Goal: Check status: Check status

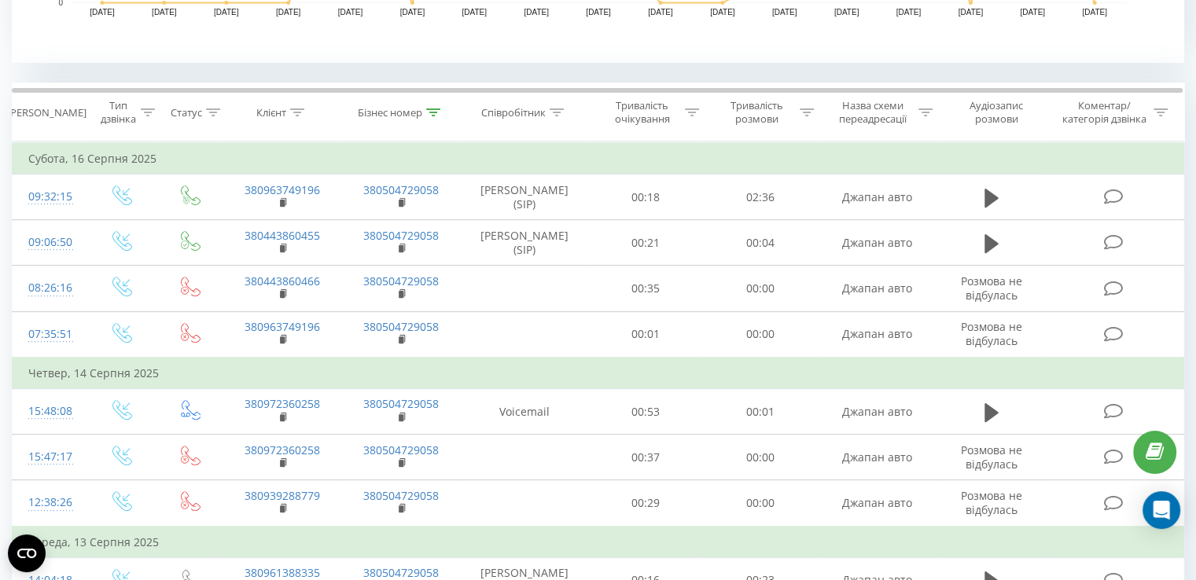
scroll to position [550, 0]
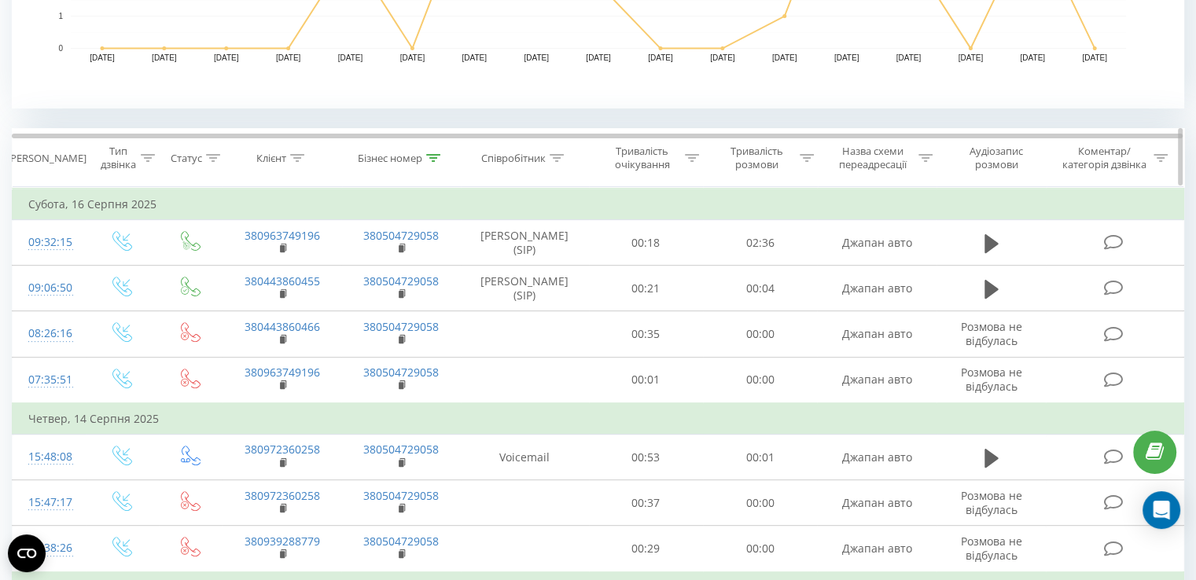
click at [297, 156] on icon at bounding box center [297, 158] width 14 height 8
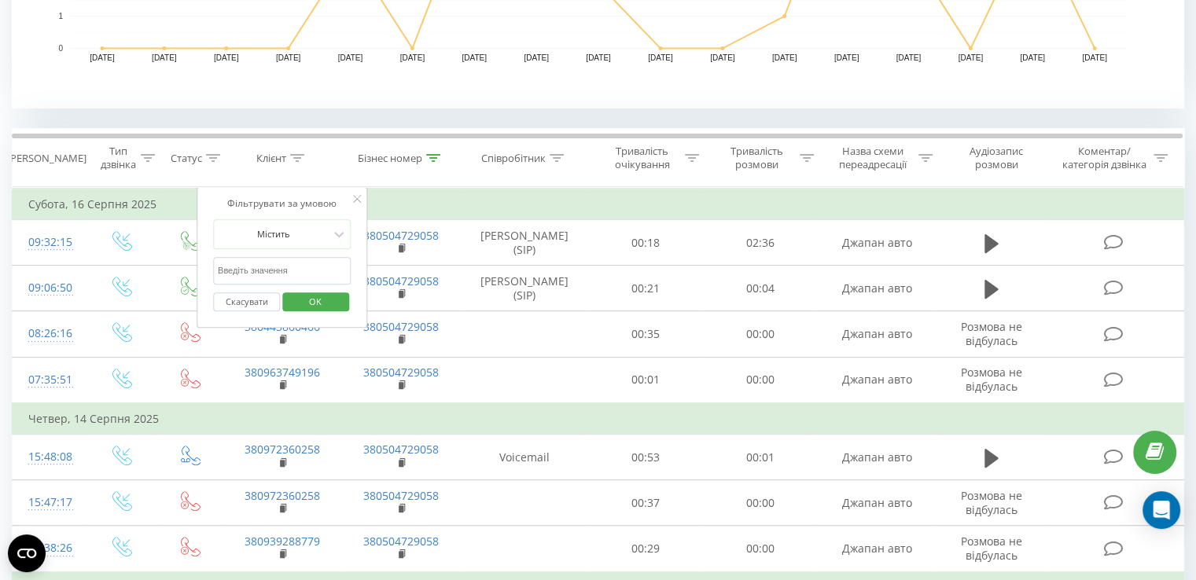
click at [277, 268] on input "text" at bounding box center [282, 271] width 138 height 28
paste input "380668695465"
type input "380668695465"
click at [318, 299] on span "OK" at bounding box center [315, 301] width 44 height 24
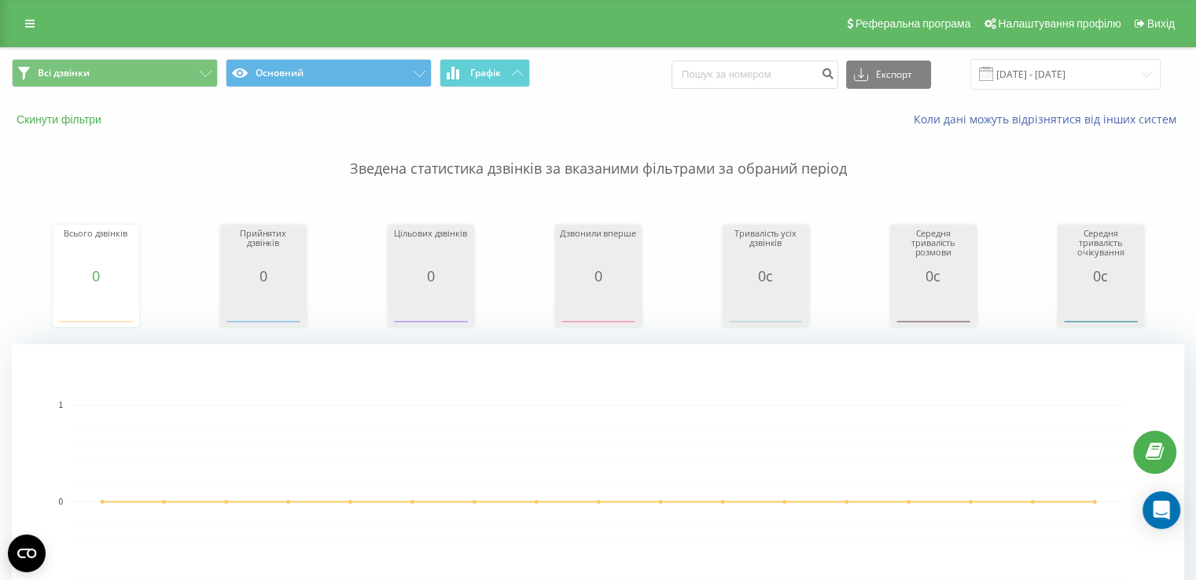
click at [83, 124] on button "Скинути фільтри" at bounding box center [60, 119] width 97 height 14
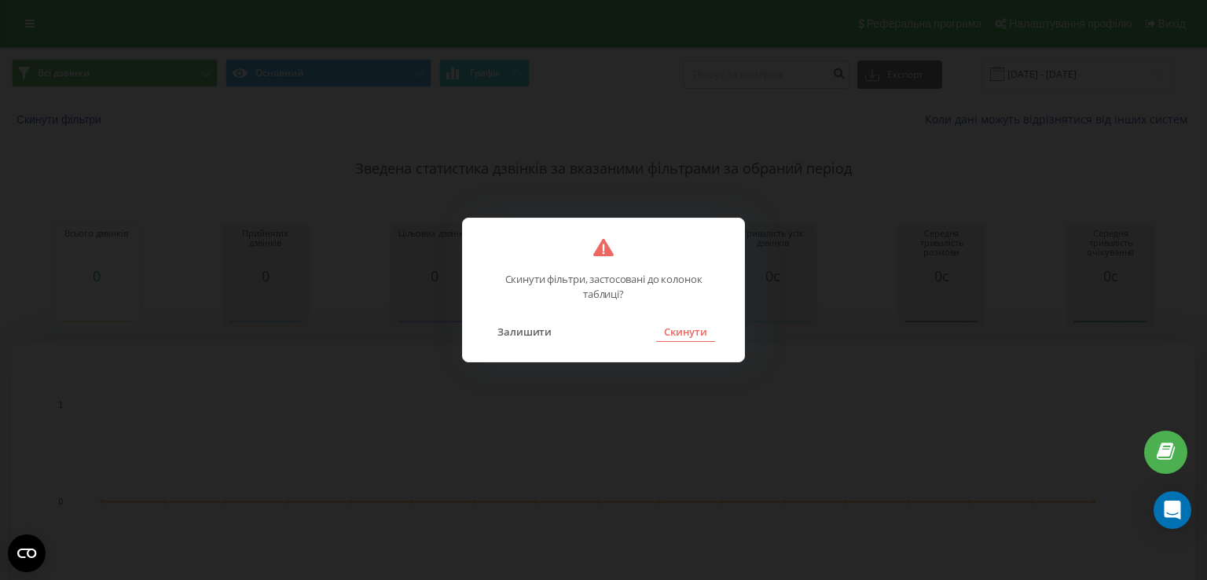
click at [667, 331] on button "Скинути" at bounding box center [685, 332] width 59 height 20
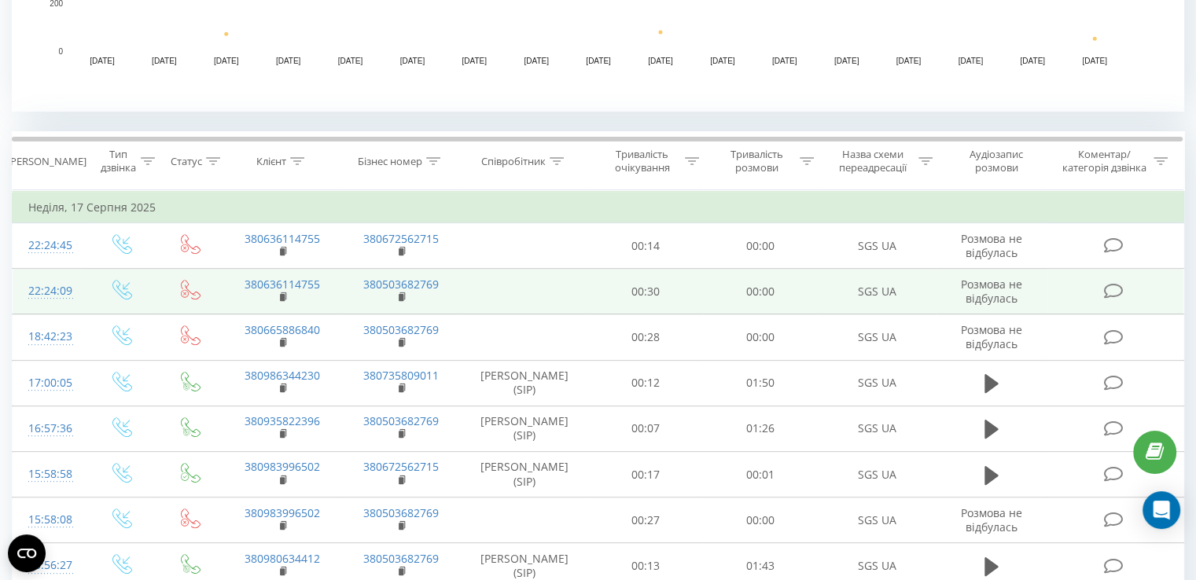
scroll to position [550, 0]
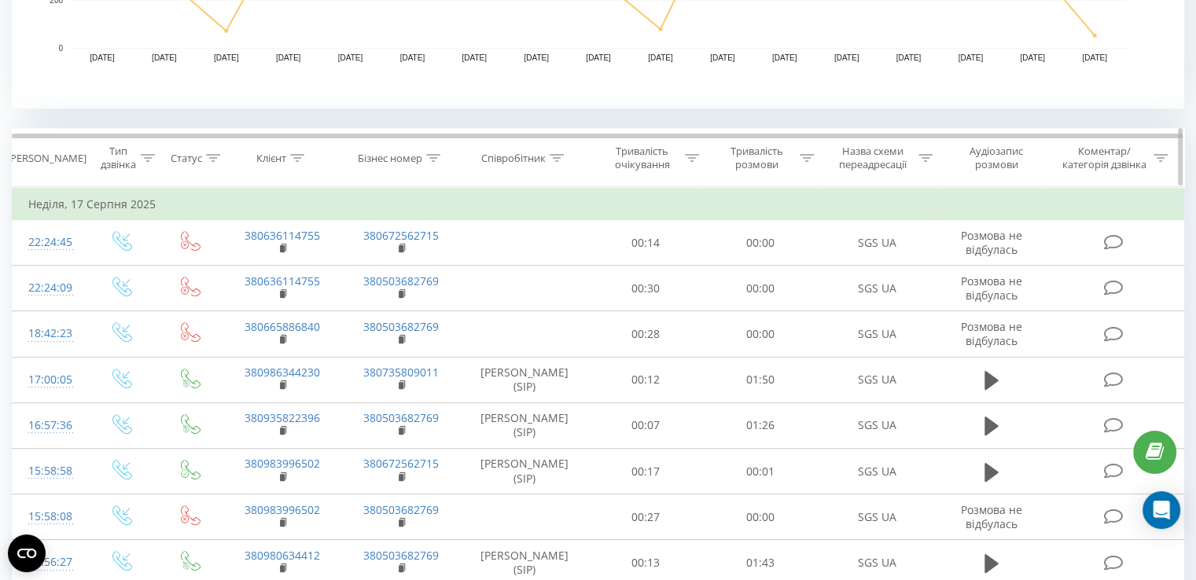
click at [294, 160] on icon at bounding box center [297, 158] width 14 height 8
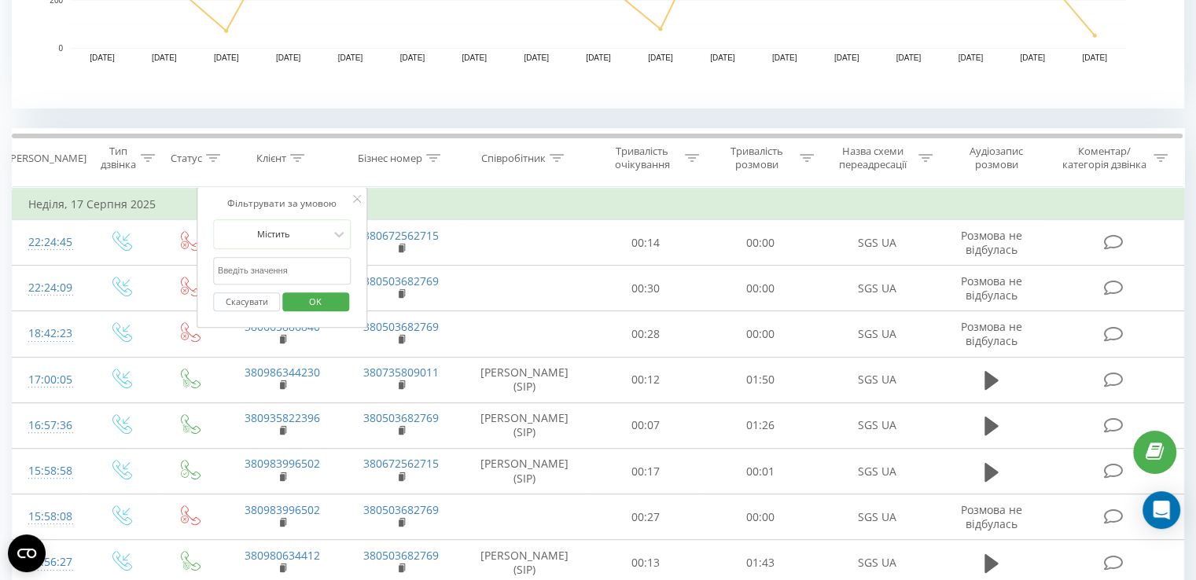
click at [288, 277] on input "text" at bounding box center [282, 271] width 138 height 28
paste input "380958306380"
type input "380958306380"
click at [323, 299] on span "OK" at bounding box center [315, 301] width 44 height 24
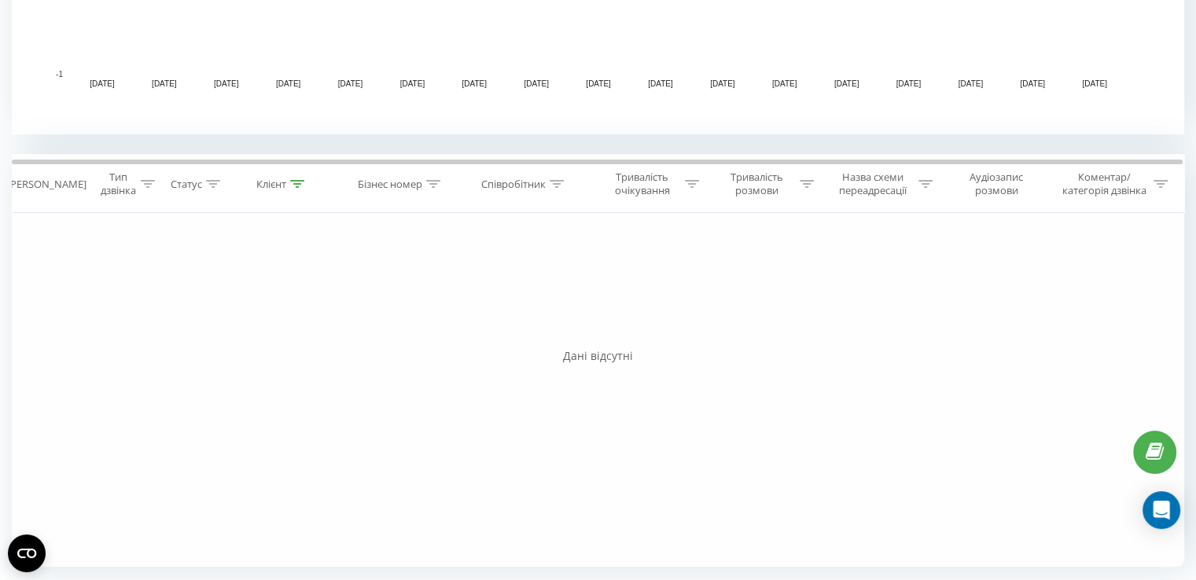
scroll to position [524, 0]
